Goal: Transaction & Acquisition: Subscribe to service/newsletter

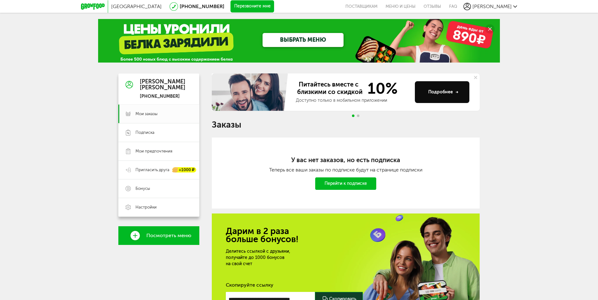
click at [526, 134] on div "[GEOGRAPHIC_DATA] [PHONE_NUMBER] Перезвоните мне поставщикам Меню и цены Отзывы…" at bounding box center [299, 188] width 598 height 376
click at [243, 8] on button "Перезвоните мне" at bounding box center [253, 6] width 44 height 12
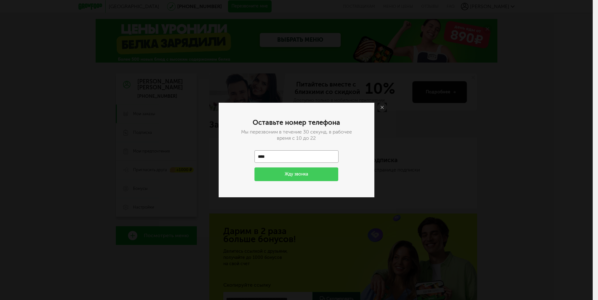
type input "**********"
click at [292, 175] on button "Жду звонка" at bounding box center [296, 175] width 84 height 14
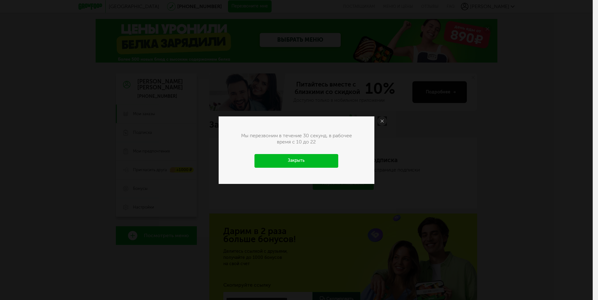
click at [303, 158] on link "Закрыть" at bounding box center [296, 161] width 84 height 14
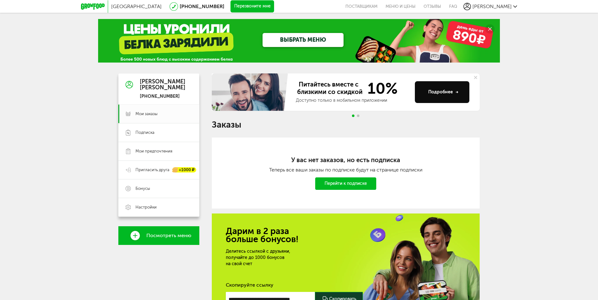
click at [517, 141] on div "[GEOGRAPHIC_DATA] [PHONE_NUMBER] Перезвоните мне поставщикам Меню и цены Отзывы…" at bounding box center [299, 188] width 598 height 376
click at [143, 113] on span "Мои заказы" at bounding box center [147, 114] width 22 height 6
drag, startPoint x: 213, startPoint y: 125, endPoint x: 242, endPoint y: 122, distance: 29.1
click at [242, 122] on h1 "Заказы" at bounding box center [346, 125] width 268 height 8
click at [266, 125] on h1 "Заказы" at bounding box center [346, 125] width 268 height 8
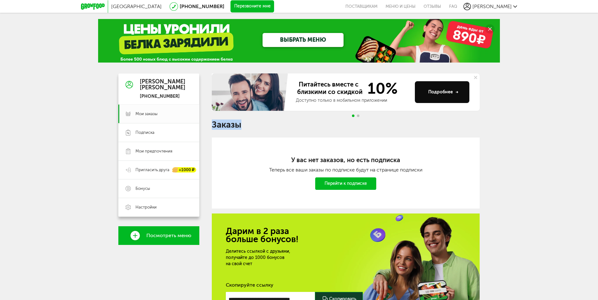
drag, startPoint x: 213, startPoint y: 123, endPoint x: 249, endPoint y: 125, distance: 36.5
click at [249, 125] on h1 "Заказы" at bounding box center [346, 125] width 268 height 8
drag, startPoint x: 257, startPoint y: 125, endPoint x: 249, endPoint y: 126, distance: 7.5
click at [257, 125] on h1 "Заказы" at bounding box center [346, 125] width 268 height 8
drag, startPoint x: 211, startPoint y: 124, endPoint x: 254, endPoint y: 123, distance: 42.7
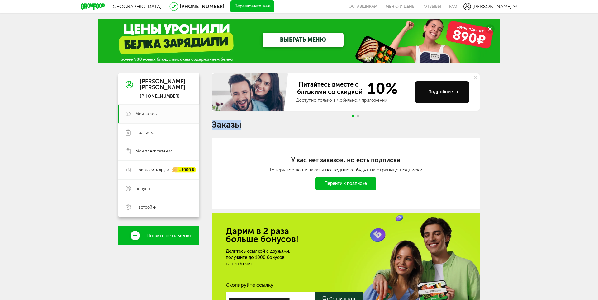
click at [253, 123] on div "[PERSON_NAME] [PHONE_NUMBER] Мои заказы Подписка Мои предпочтения Пригласить др…" at bounding box center [298, 213] width 361 height 278
click at [256, 123] on h1 "Заказы" at bounding box center [346, 125] width 268 height 8
drag, startPoint x: 213, startPoint y: 125, endPoint x: 257, endPoint y: 123, distance: 43.9
click at [256, 123] on h1 "Заказы" at bounding box center [346, 125] width 268 height 8
click at [258, 124] on h1 "Заказы" at bounding box center [346, 125] width 268 height 8
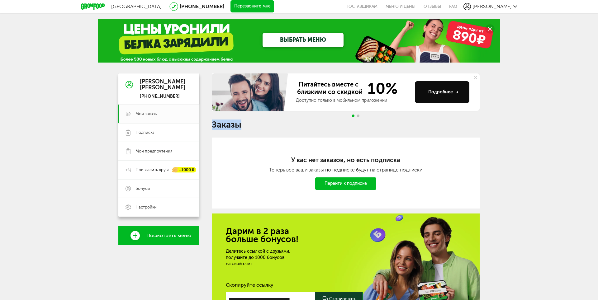
drag, startPoint x: 213, startPoint y: 127, endPoint x: 260, endPoint y: 126, distance: 46.4
click at [259, 126] on h1 "Заказы" at bounding box center [346, 125] width 268 height 8
click at [258, 126] on h1 "Заказы" at bounding box center [346, 125] width 268 height 8
click at [242, 126] on h1 "Заказы" at bounding box center [346, 125] width 268 height 8
click at [231, 125] on h1 "Заказы" at bounding box center [346, 125] width 268 height 8
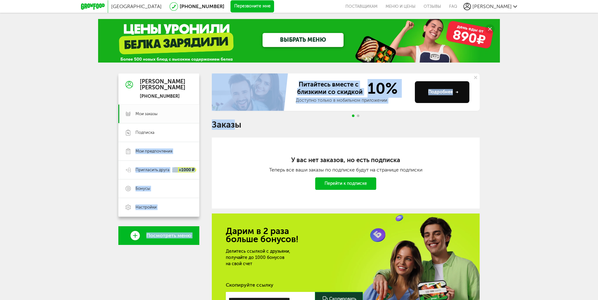
drag, startPoint x: 200, startPoint y: 124, endPoint x: 236, endPoint y: 126, distance: 36.2
click at [236, 126] on div "[PERSON_NAME] [PHONE_NUMBER] Мои заказы Подписка Мои предпочтения Пригласить др…" at bounding box center [298, 213] width 361 height 278
click at [222, 123] on h1 "Заказы" at bounding box center [346, 125] width 268 height 8
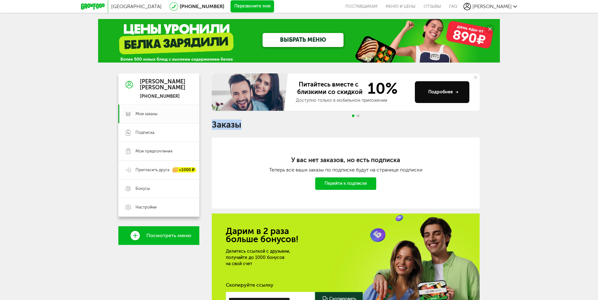
drag, startPoint x: 210, startPoint y: 124, endPoint x: 244, endPoint y: 124, distance: 34.0
click at [242, 124] on div "[PERSON_NAME] [PHONE_NUMBER] Мои заказы Подписка Мои предпочтения Пригласить др…" at bounding box center [298, 213] width 361 height 278
click at [247, 124] on h1 "Заказы" at bounding box center [346, 125] width 268 height 8
click at [216, 126] on h1 "Заказы" at bounding box center [346, 125] width 268 height 8
drag, startPoint x: 212, startPoint y: 124, endPoint x: 248, endPoint y: 126, distance: 36.5
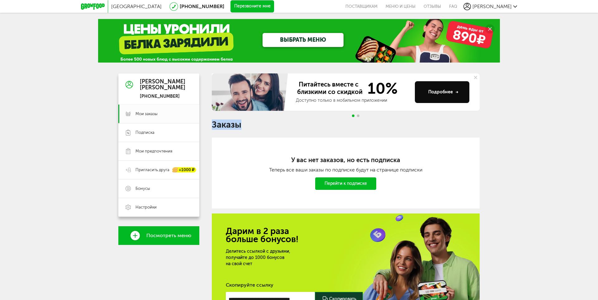
click at [246, 126] on h1 "Заказы" at bounding box center [346, 125] width 268 height 8
click at [254, 126] on h1 "Заказы" at bounding box center [346, 125] width 268 height 8
drag, startPoint x: 234, startPoint y: 125, endPoint x: 251, endPoint y: 125, distance: 16.8
click at [248, 125] on div "[PERSON_NAME] [PHONE_NUMBER] Мои заказы Подписка Мои предпочтения Пригласить др…" at bounding box center [298, 213] width 361 height 278
click at [252, 125] on h1 "Заказы" at bounding box center [346, 125] width 268 height 8
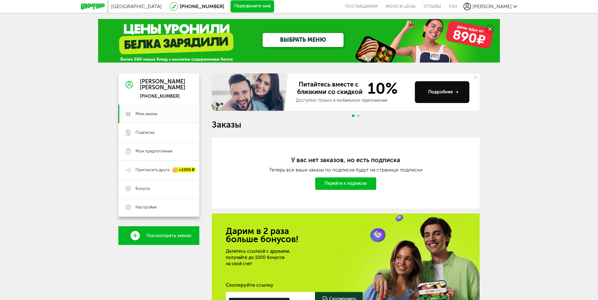
click at [342, 187] on link "Перейти к подписке" at bounding box center [345, 184] width 61 height 12
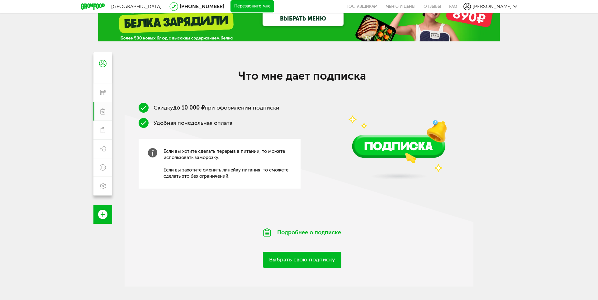
scroll to position [98, 0]
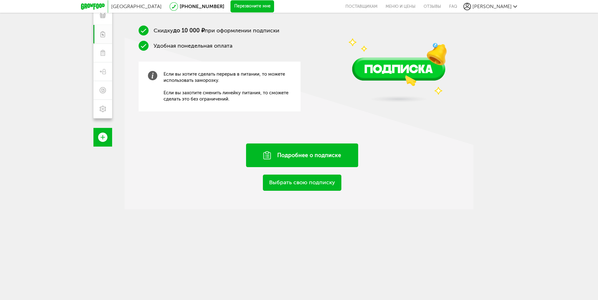
click at [313, 153] on div "Подробнее о подписке" at bounding box center [302, 156] width 112 height 24
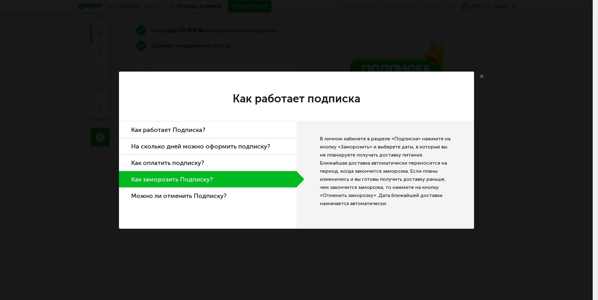
click at [481, 71] on div "Как работает подписка Как работает Подписка? На сколько дней можно оформить под…" at bounding box center [296, 150] width 593 height 300
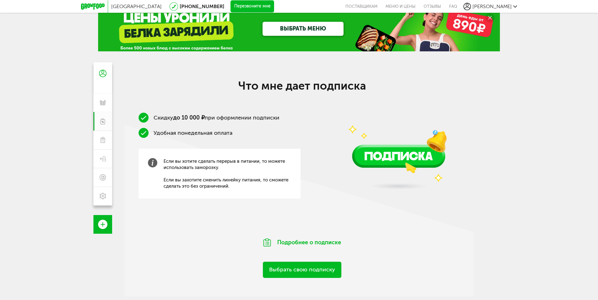
scroll to position [0, 0]
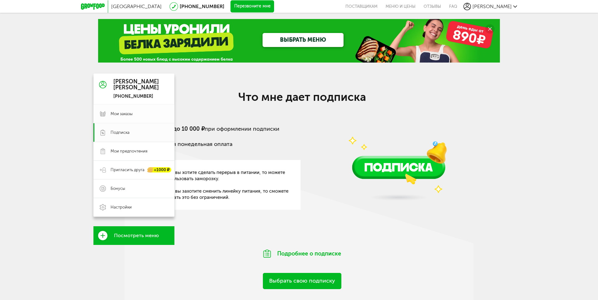
click at [122, 117] on link "Мои заказы" at bounding box center [133, 114] width 81 height 19
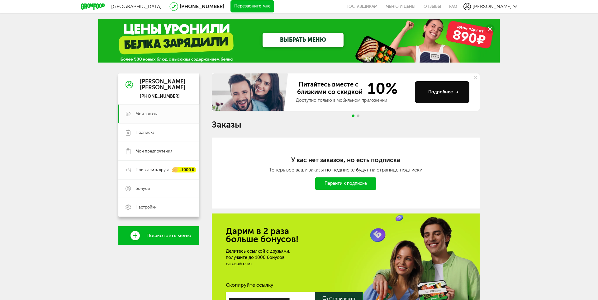
click at [476, 78] on use at bounding box center [475, 77] width 3 height 3
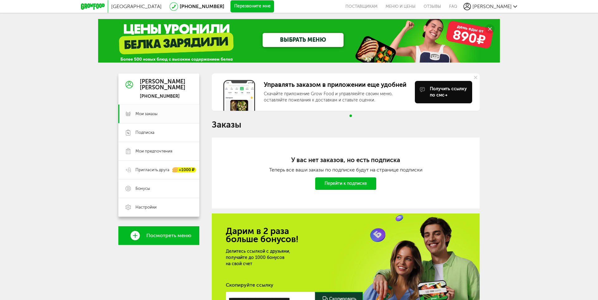
click at [478, 78] on button at bounding box center [476, 78] width 8 height 8
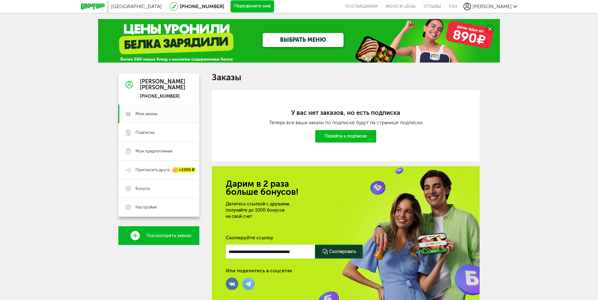
click at [316, 40] on link "ВЫБРАТЬ МЕНЮ" at bounding box center [303, 40] width 81 height 14
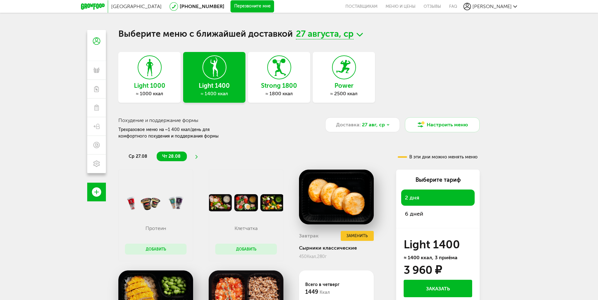
click at [273, 78] on icon at bounding box center [279, 67] width 23 height 23
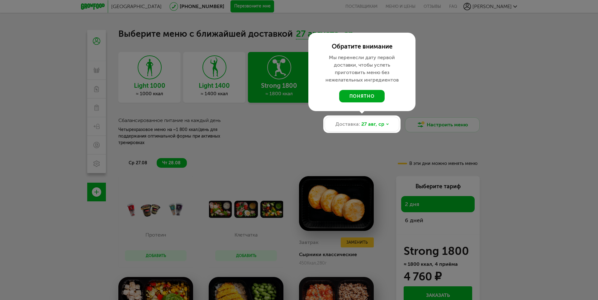
click at [366, 97] on button "понятно" at bounding box center [361, 96] width 45 height 12
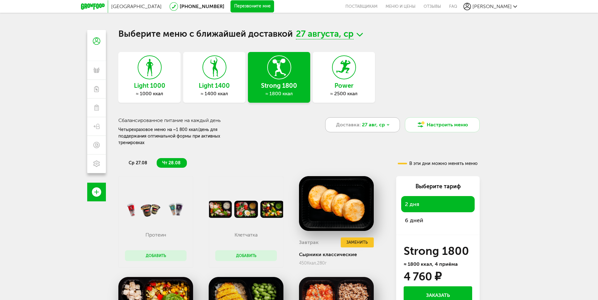
click at [385, 128] on div "Доставка: [DATE]" at bounding box center [362, 124] width 75 height 15
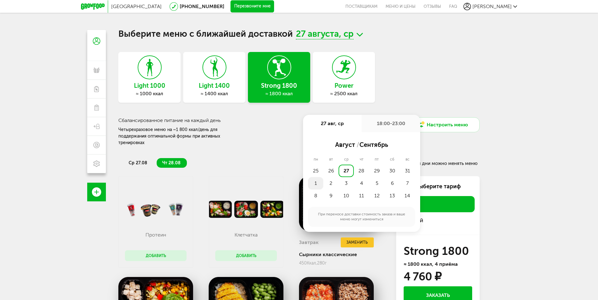
click at [315, 184] on div "1" at bounding box center [315, 183] width 15 height 12
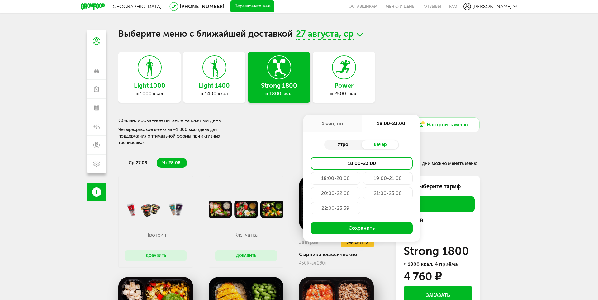
click at [345, 142] on div "Утро" at bounding box center [342, 144] width 37 height 9
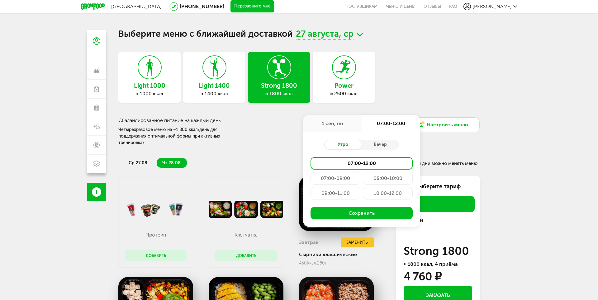
click at [334, 177] on div "07:00-09:00" at bounding box center [336, 178] width 50 height 12
